Goal: Check status: Check status

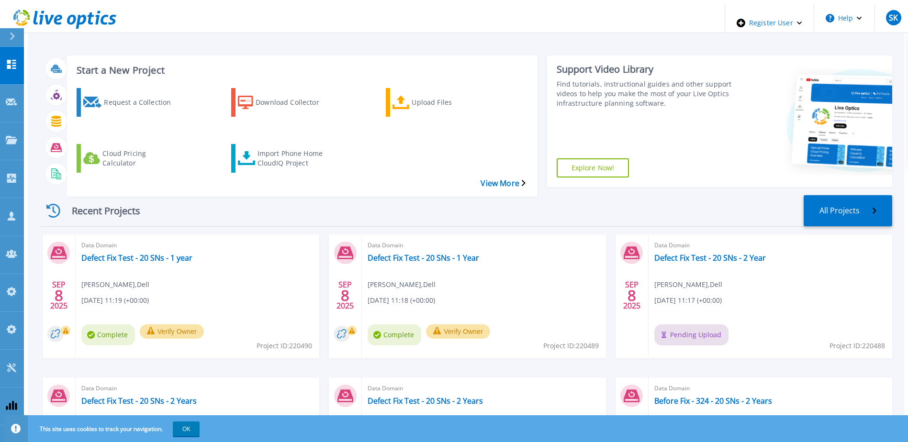
scroll to position [88, 0]
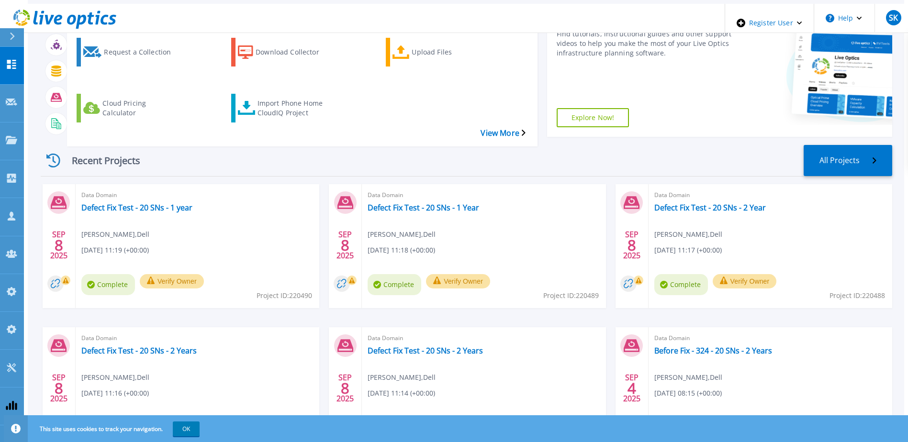
scroll to position [88, 0]
